Goal: Information Seeking & Learning: Learn about a topic

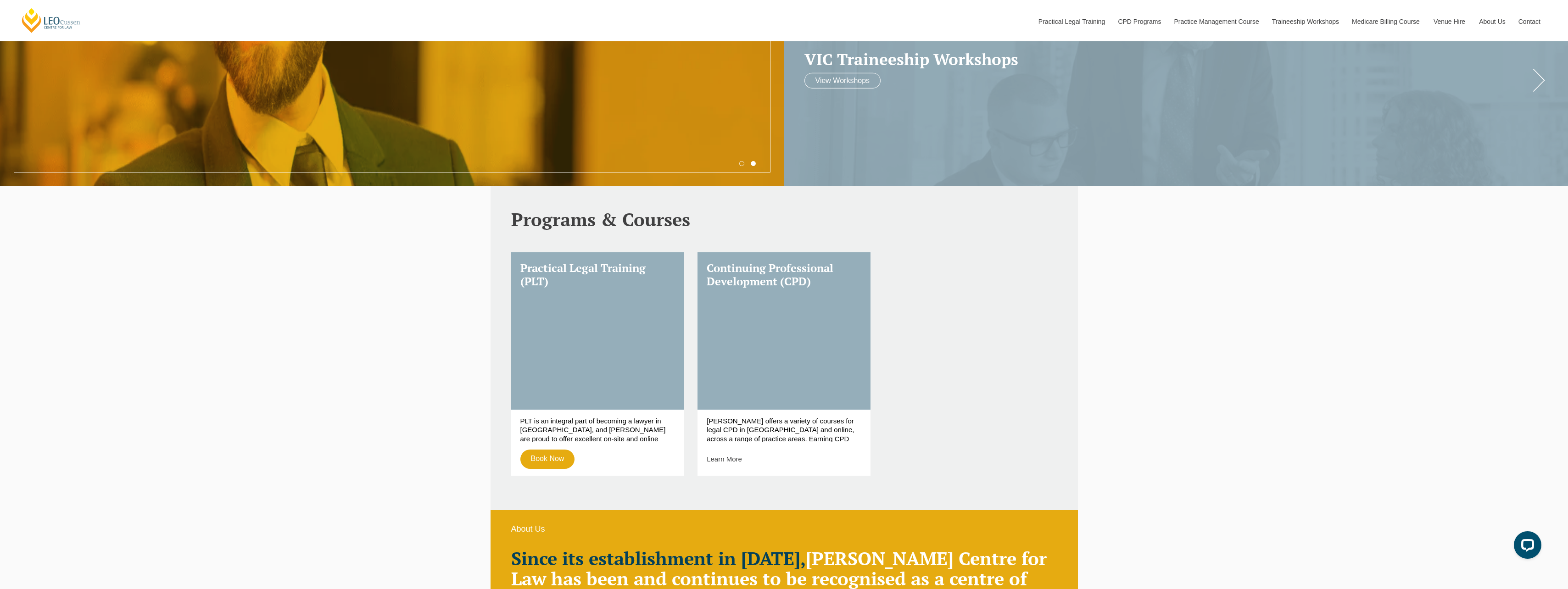
scroll to position [642, 0]
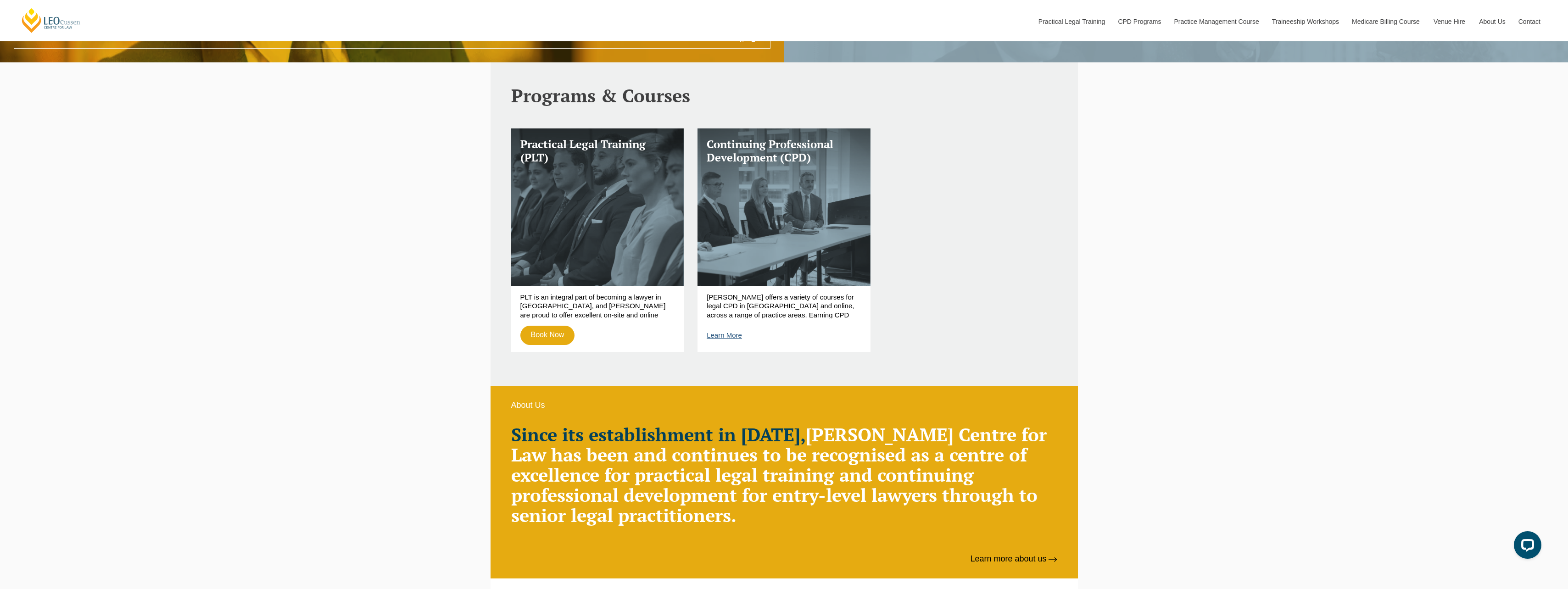
click at [727, 335] on link "Learn More" at bounding box center [724, 335] width 35 height 8
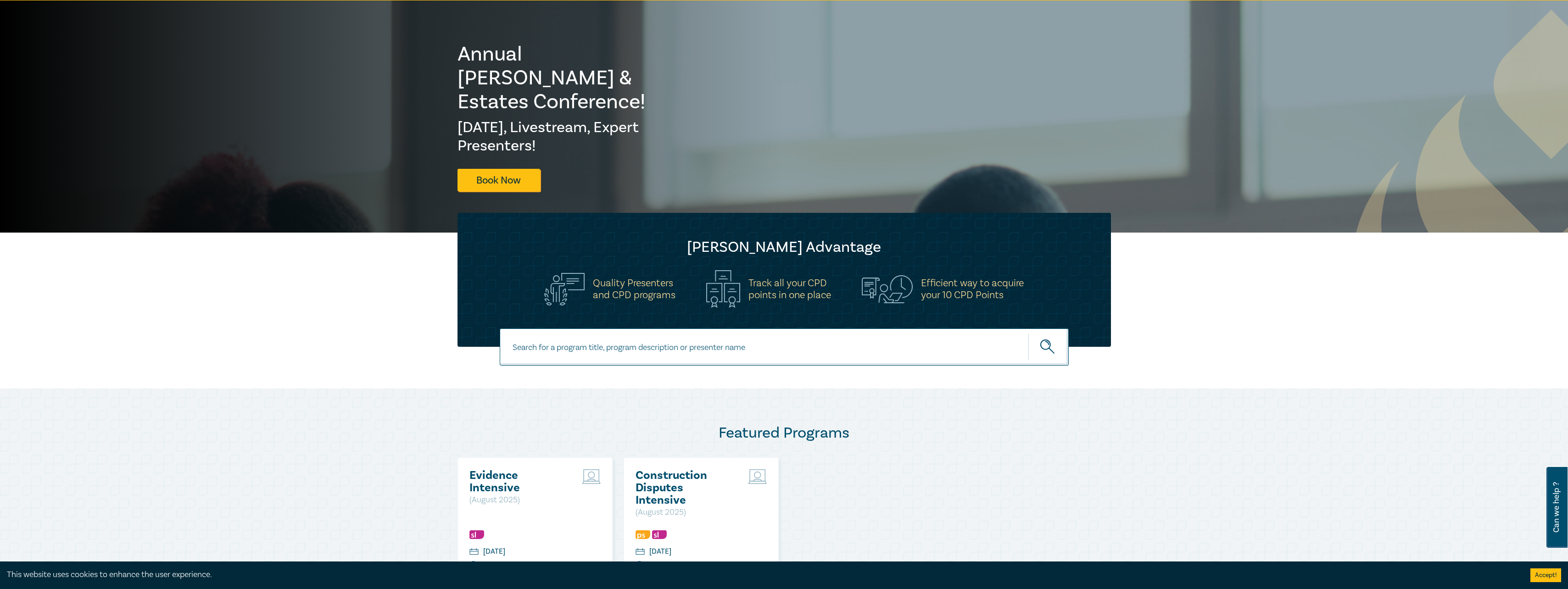
scroll to position [46, 0]
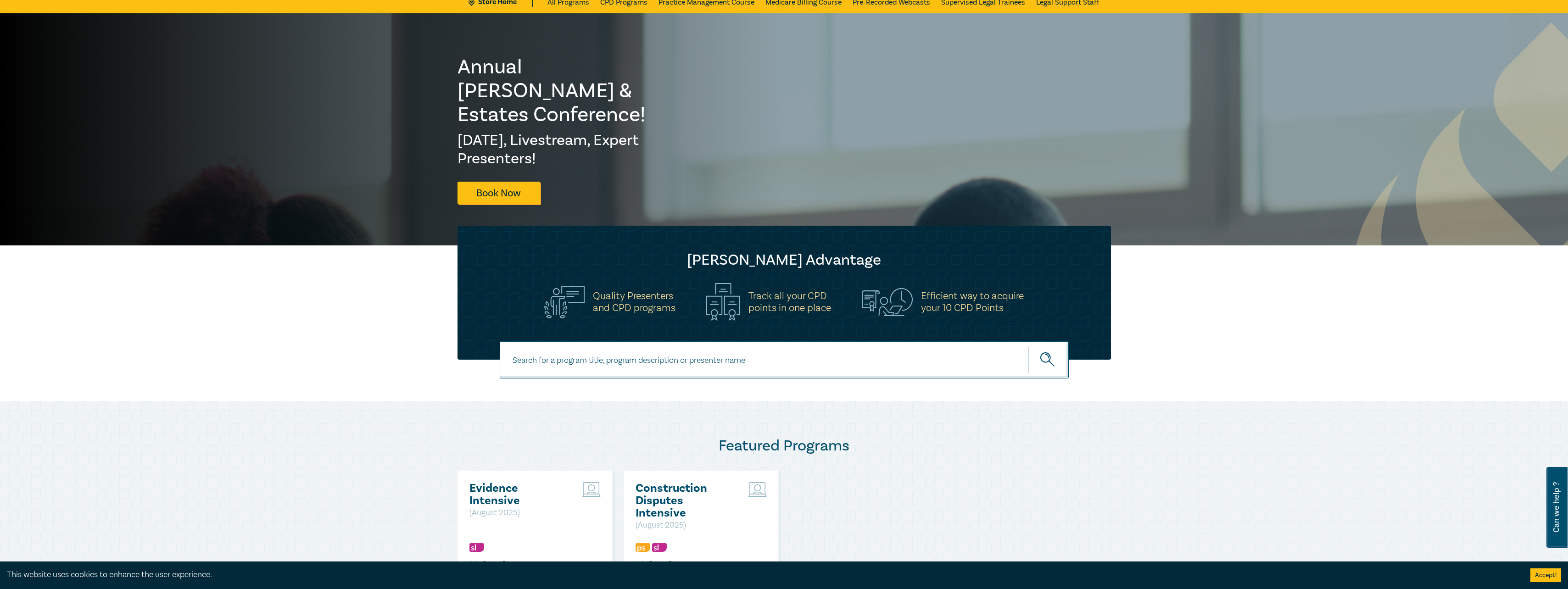
click at [637, 361] on input at bounding box center [784, 360] width 569 height 37
type input "subdivisions"
click at [1028, 346] on button "submit" at bounding box center [1048, 360] width 40 height 28
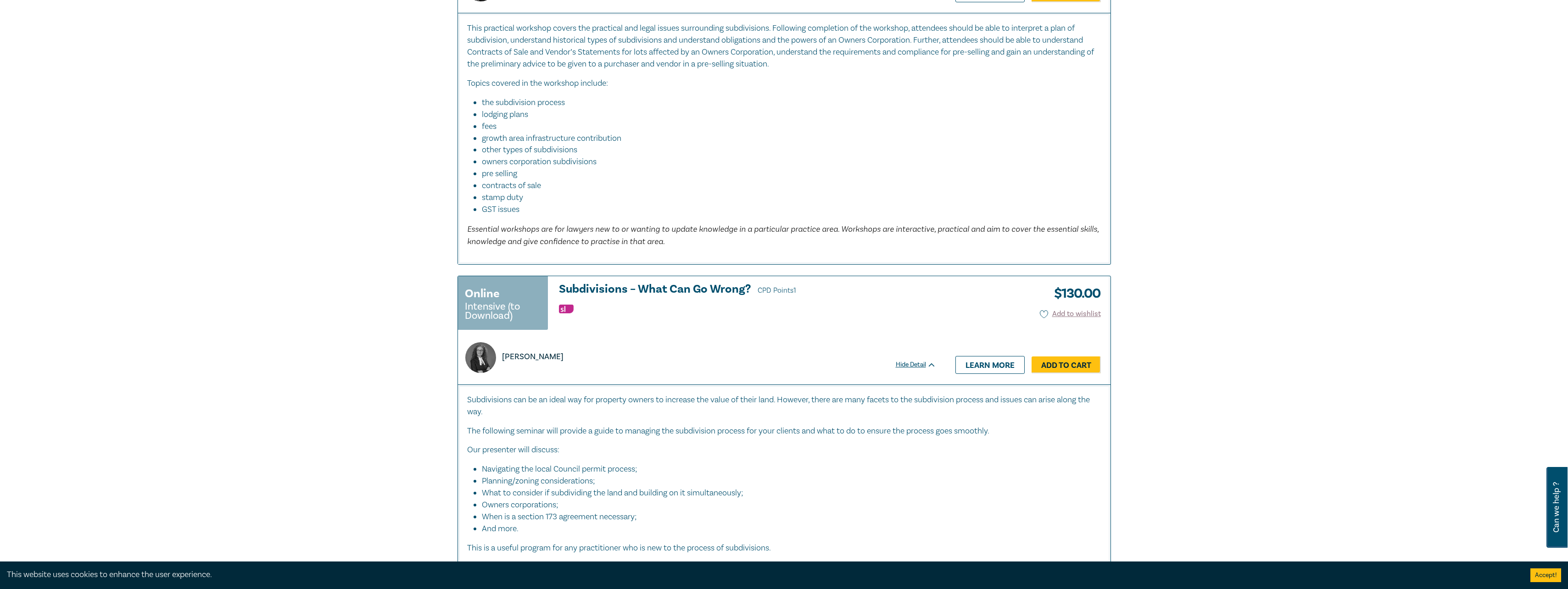
scroll to position [688, 0]
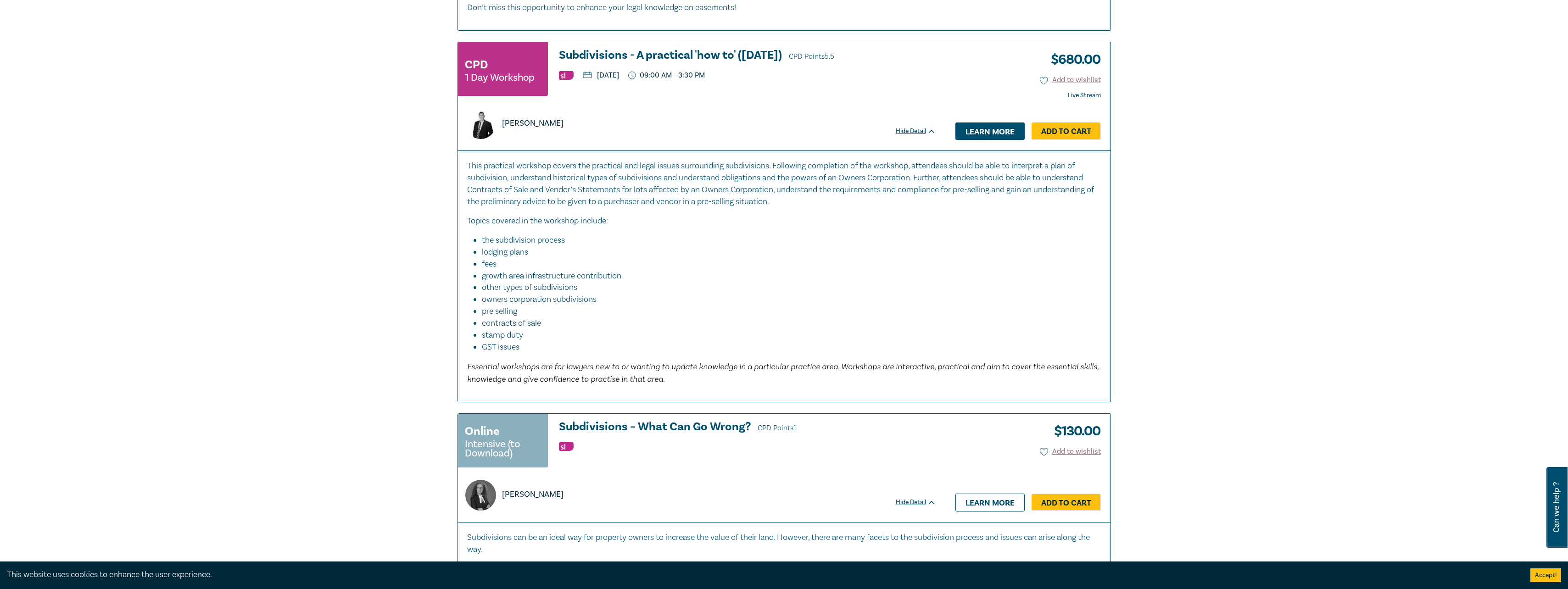
click at [996, 133] on link "Learn more" at bounding box center [990, 131] width 69 height 18
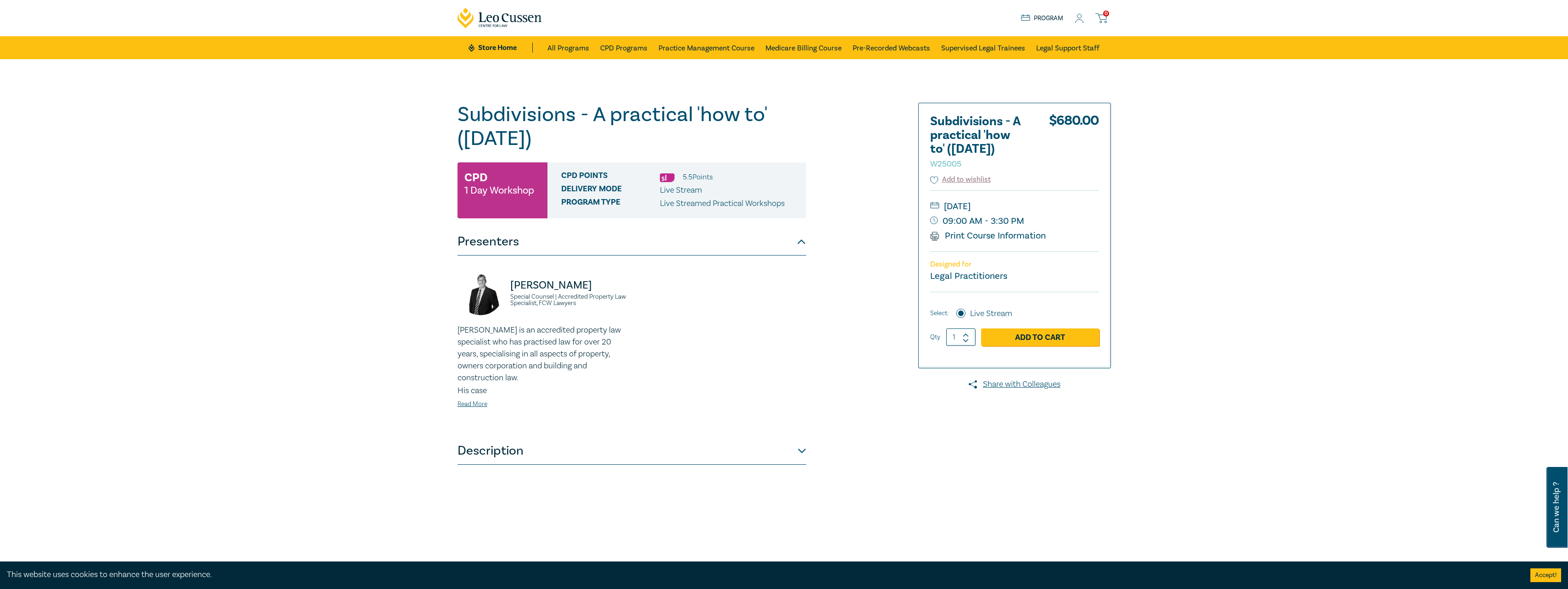
click at [701, 352] on div "David McKenzie Special Counsel | Accredited Property Law Specialist, FCW Lawyer…" at bounding box center [632, 346] width 360 height 154
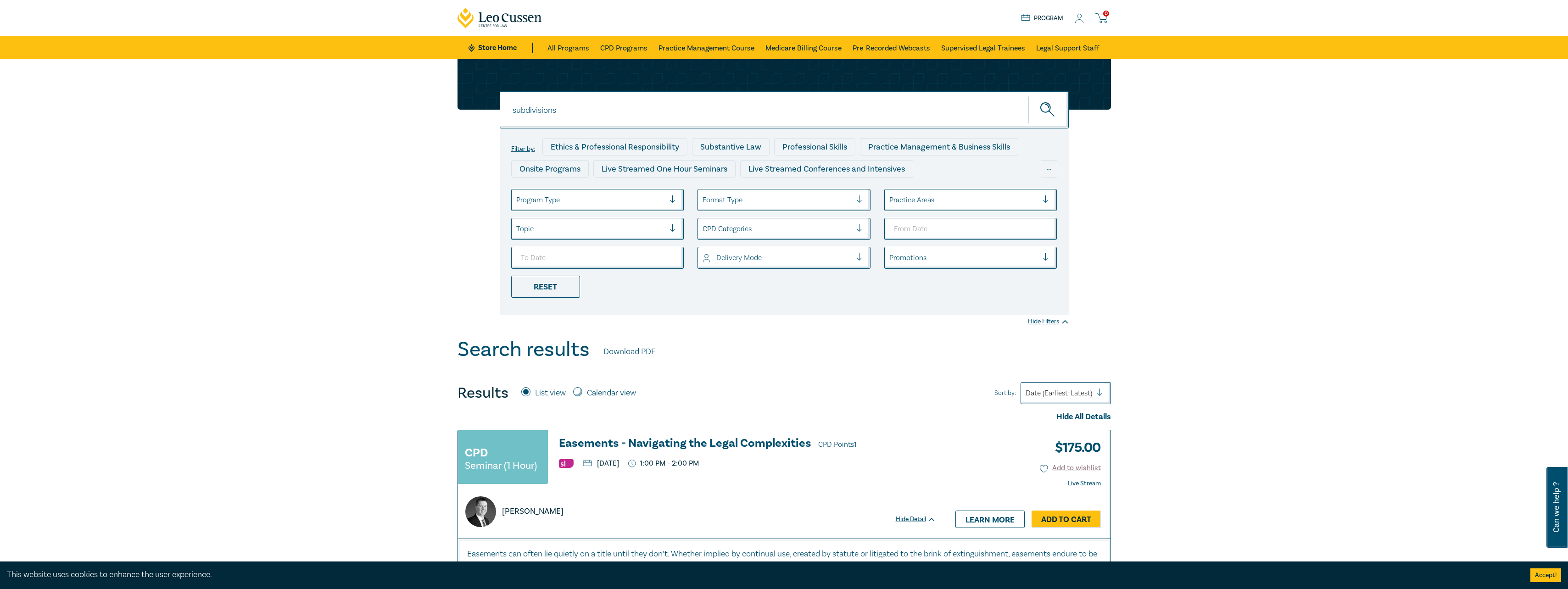
drag, startPoint x: 556, startPoint y: 111, endPoint x: 486, endPoint y: 100, distance: 70.9
click at [486, 100] on div "subdivisions subdivisions subdivisions Filter by: Ethics & Professional Respons…" at bounding box center [785, 187] width 665 height 256
type input "CONVEYANCING"
click at [1028, 96] on button "submit" at bounding box center [1048, 110] width 40 height 28
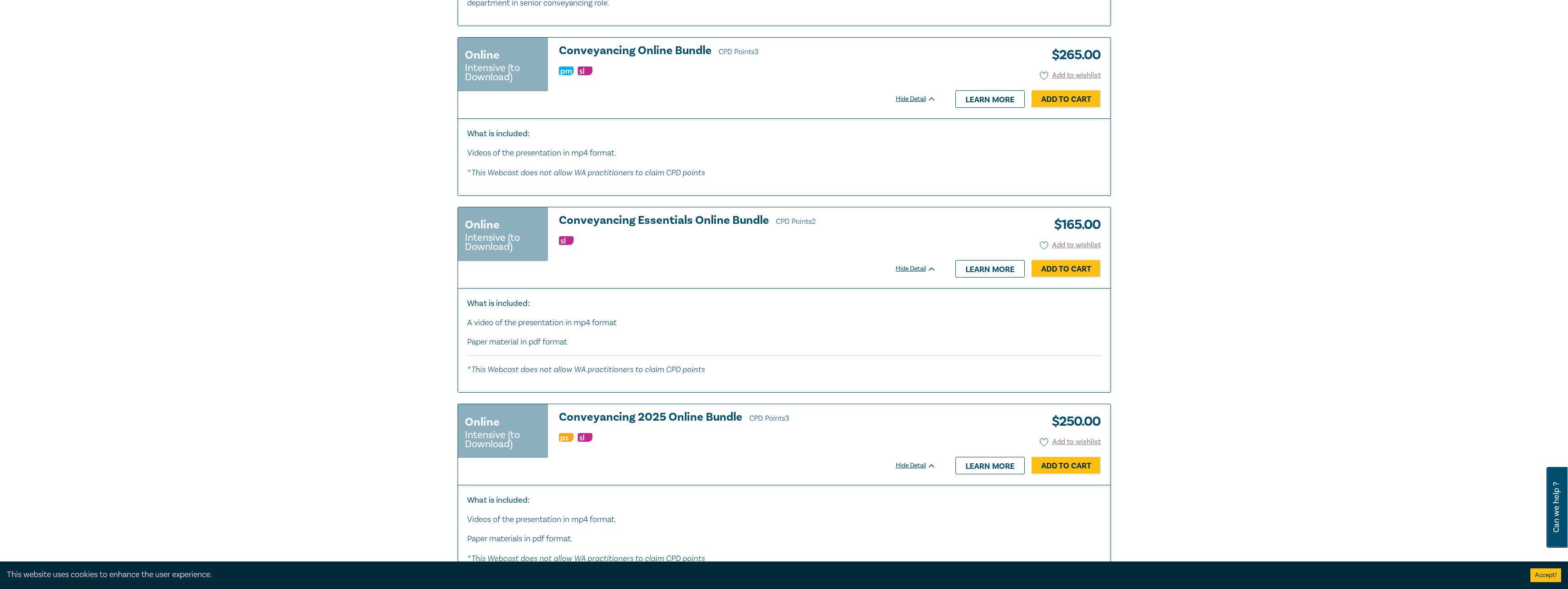
scroll to position [1330, 0]
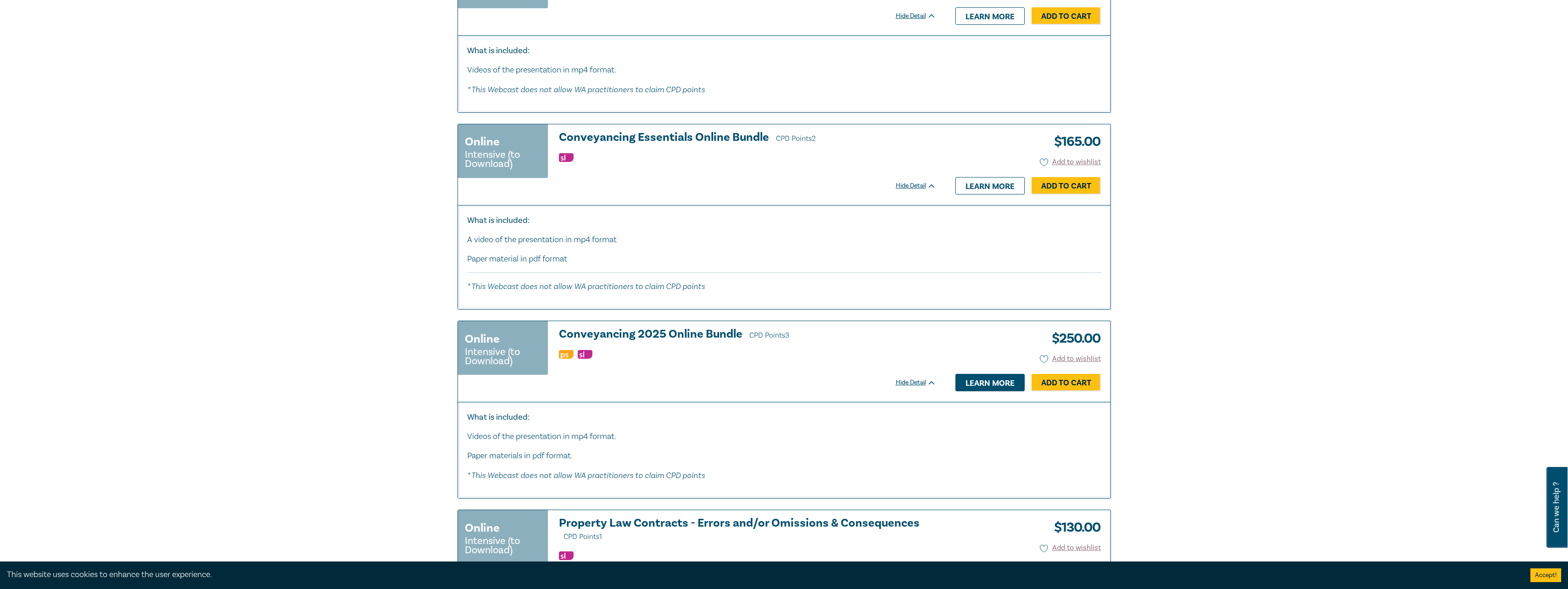
click at [995, 383] on link "Learn more" at bounding box center [990, 382] width 69 height 18
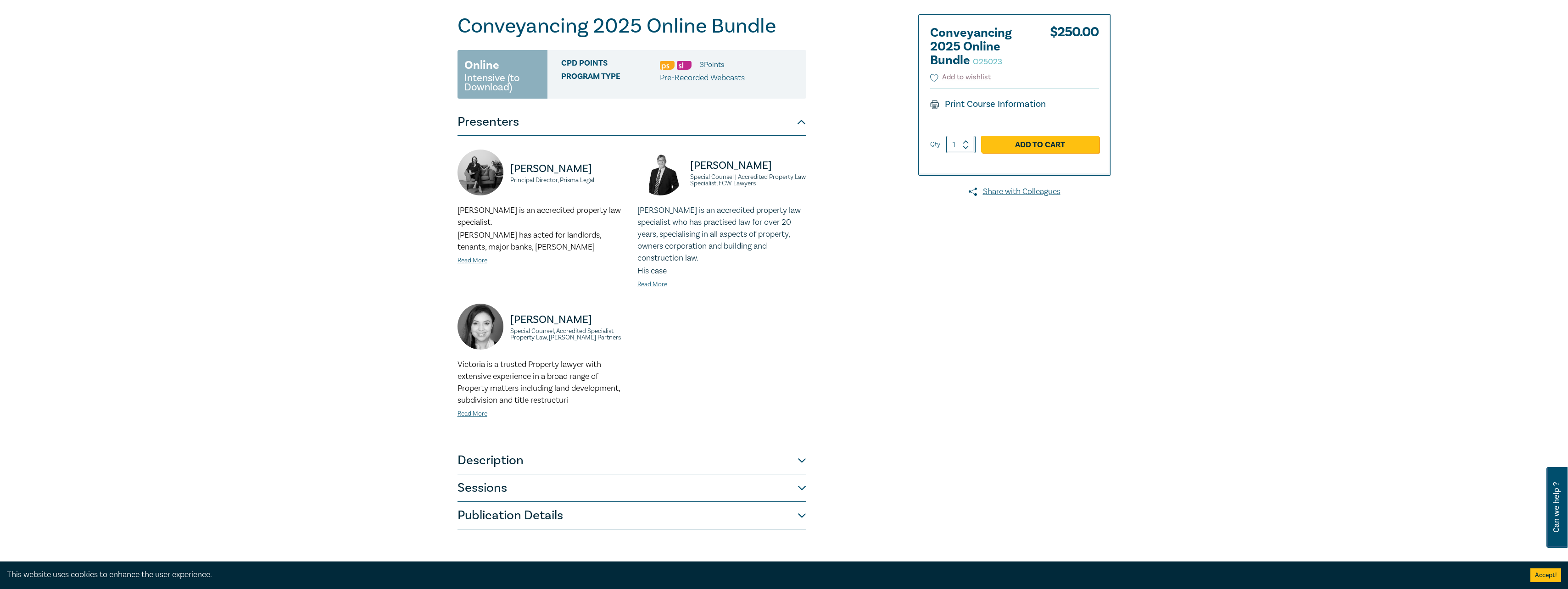
scroll to position [229, 0]
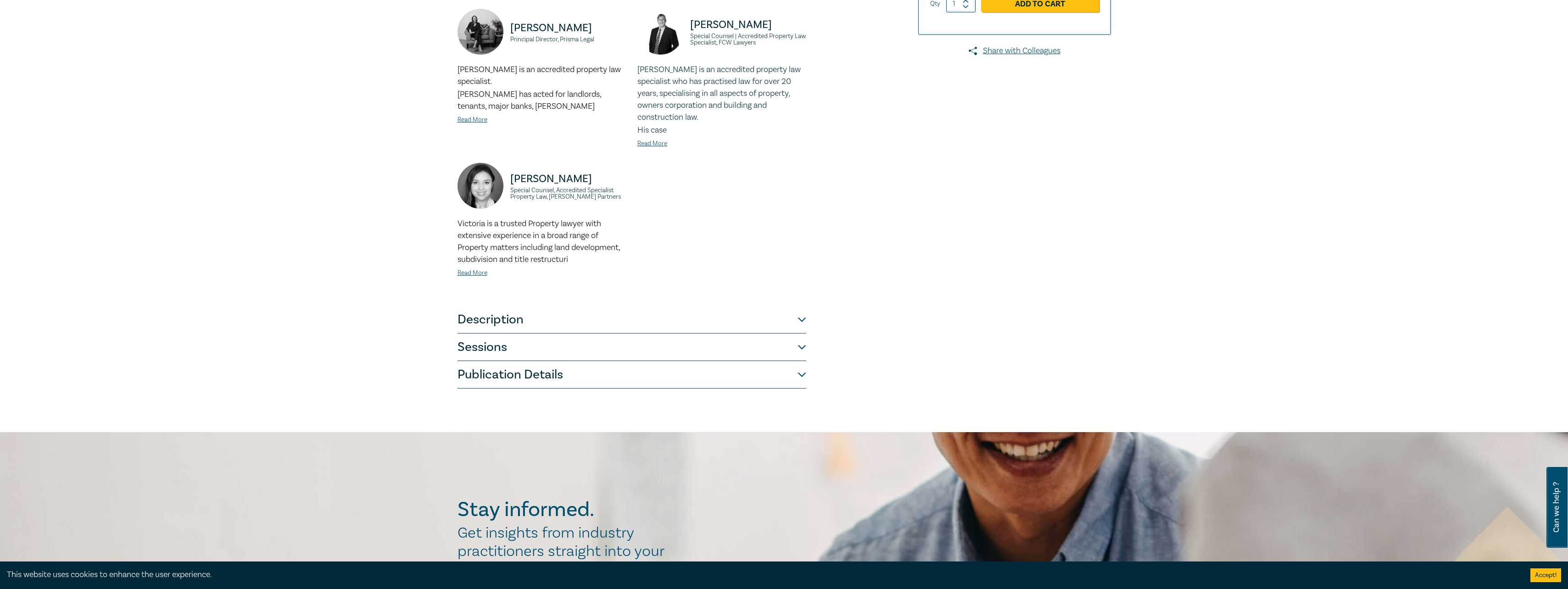
click at [583, 312] on button "Description" at bounding box center [632, 319] width 349 height 27
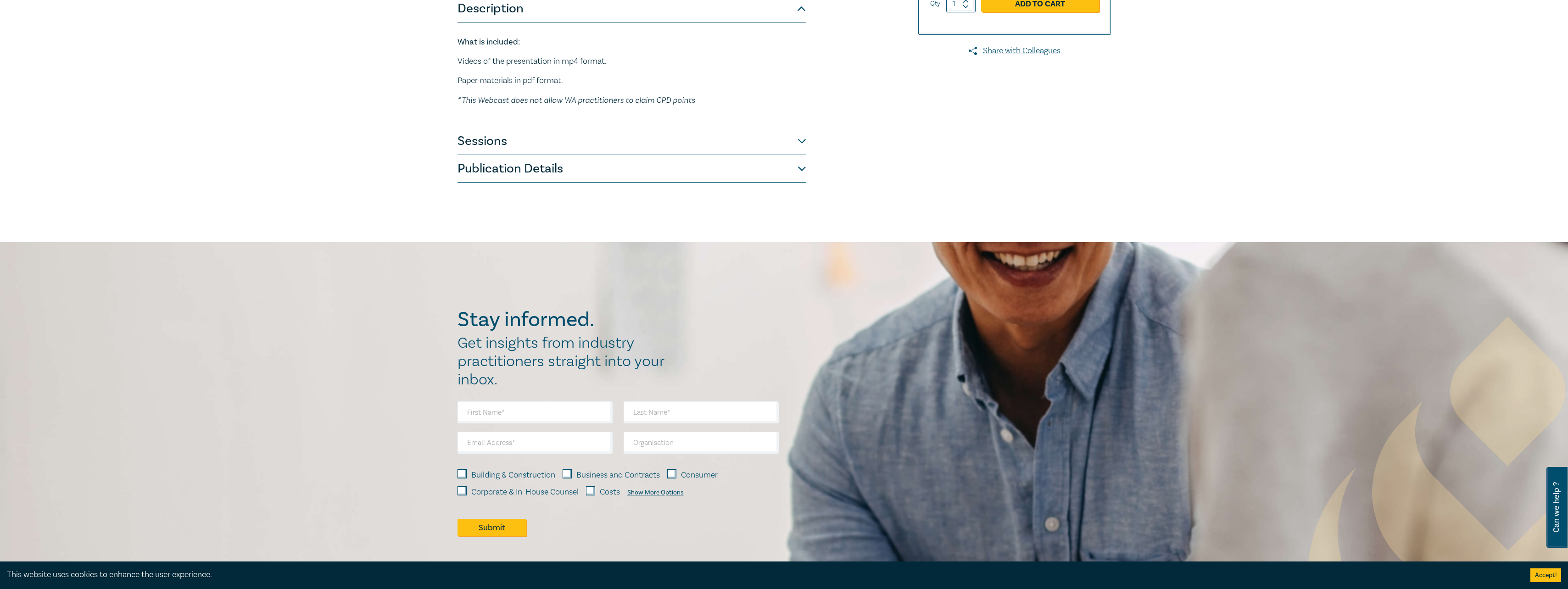
scroll to position [184, 0]
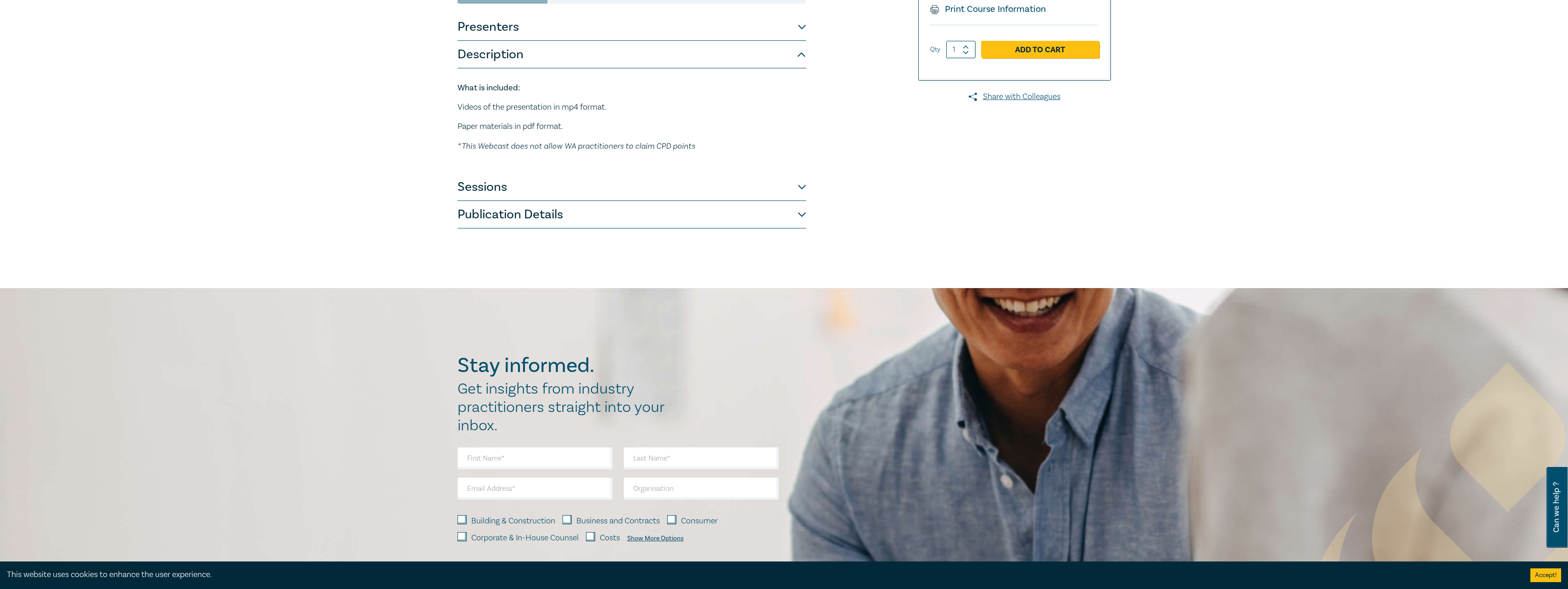
click at [590, 189] on button "Sessions" at bounding box center [632, 187] width 349 height 27
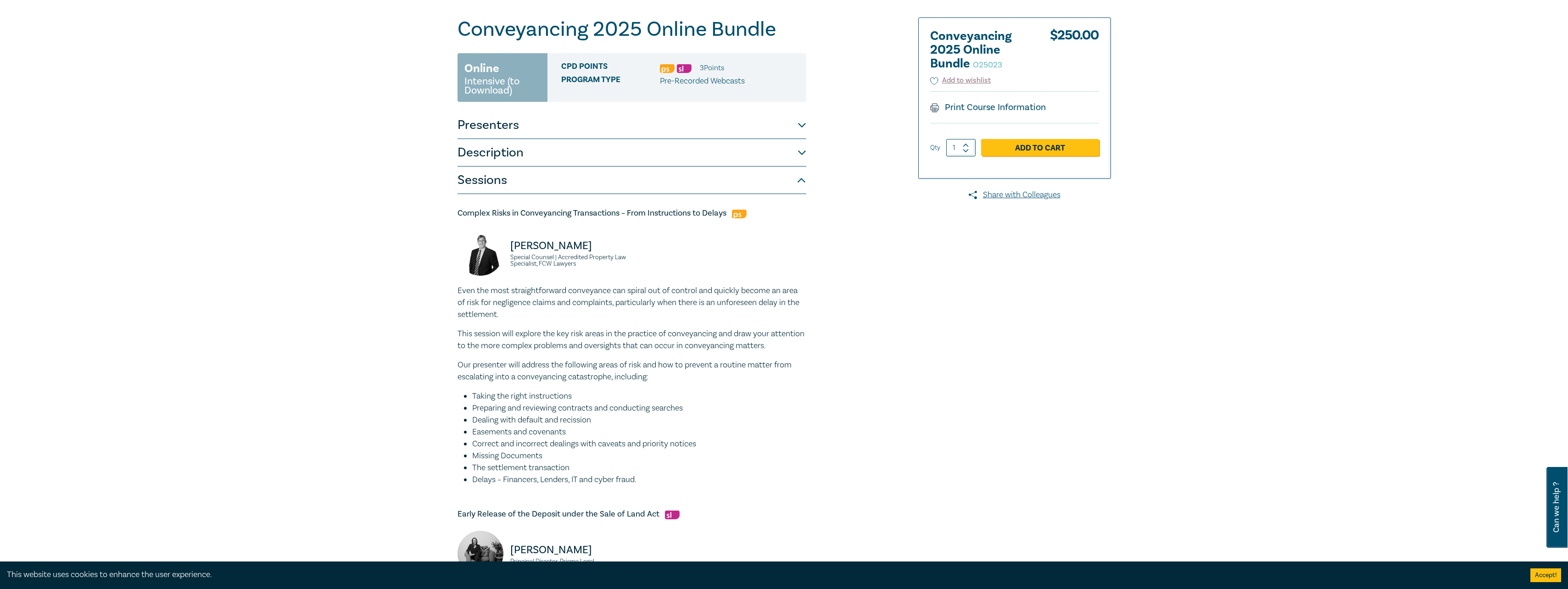
scroll to position [0, 0]
